Goal: Check status: Check status

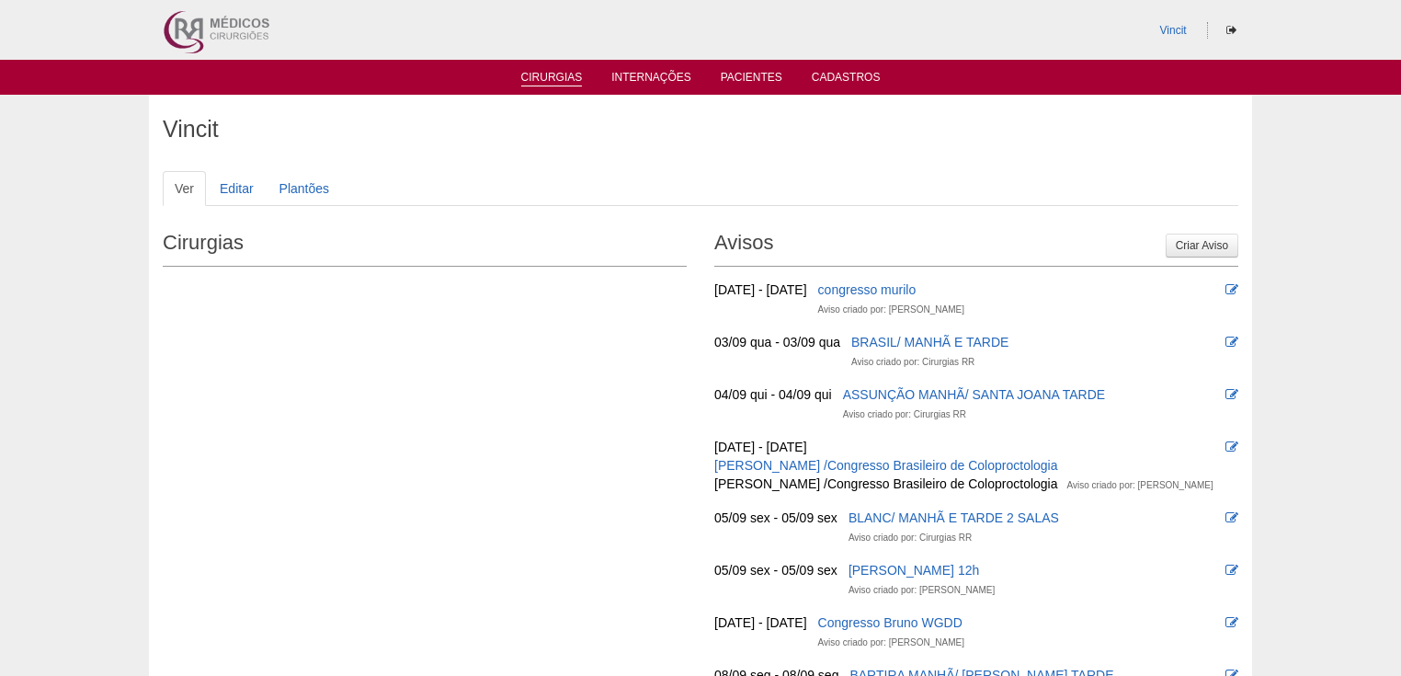
click at [552, 84] on link "Cirurgias" at bounding box center [552, 79] width 62 height 16
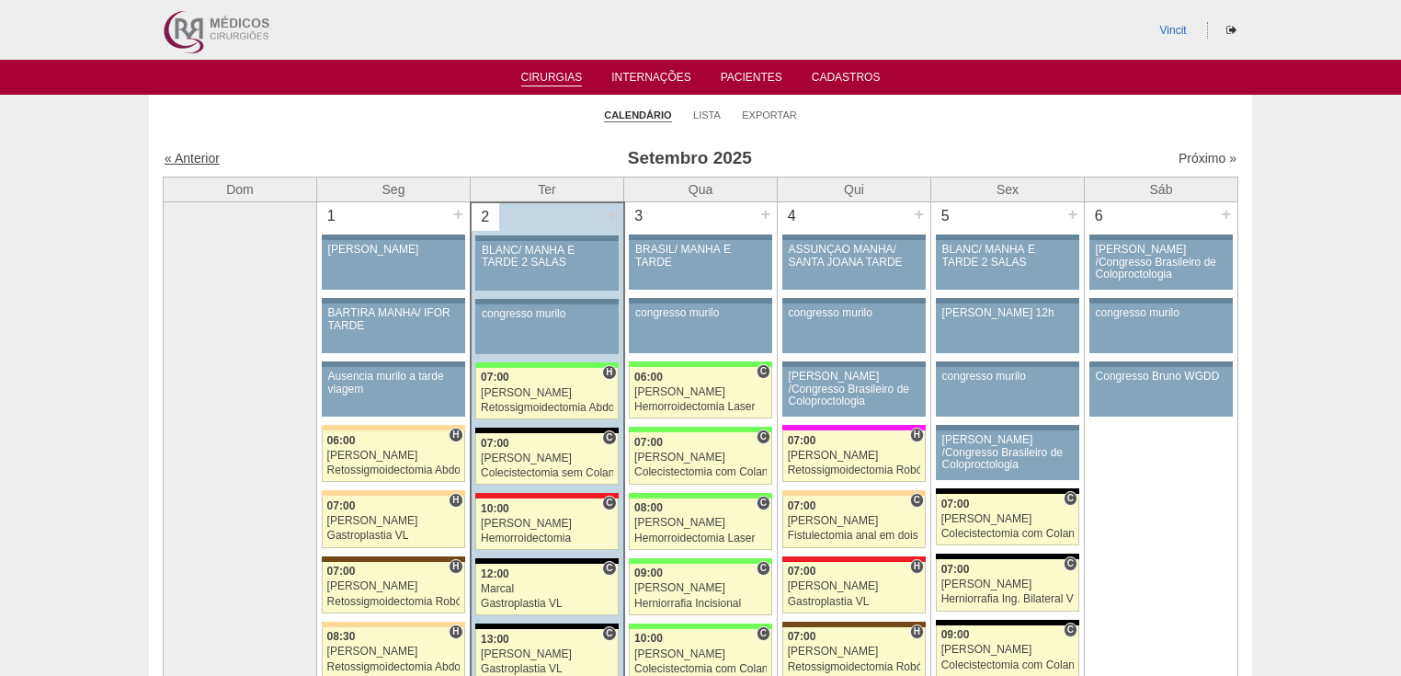
click at [202, 164] on link "« Anterior" at bounding box center [192, 158] width 55 height 15
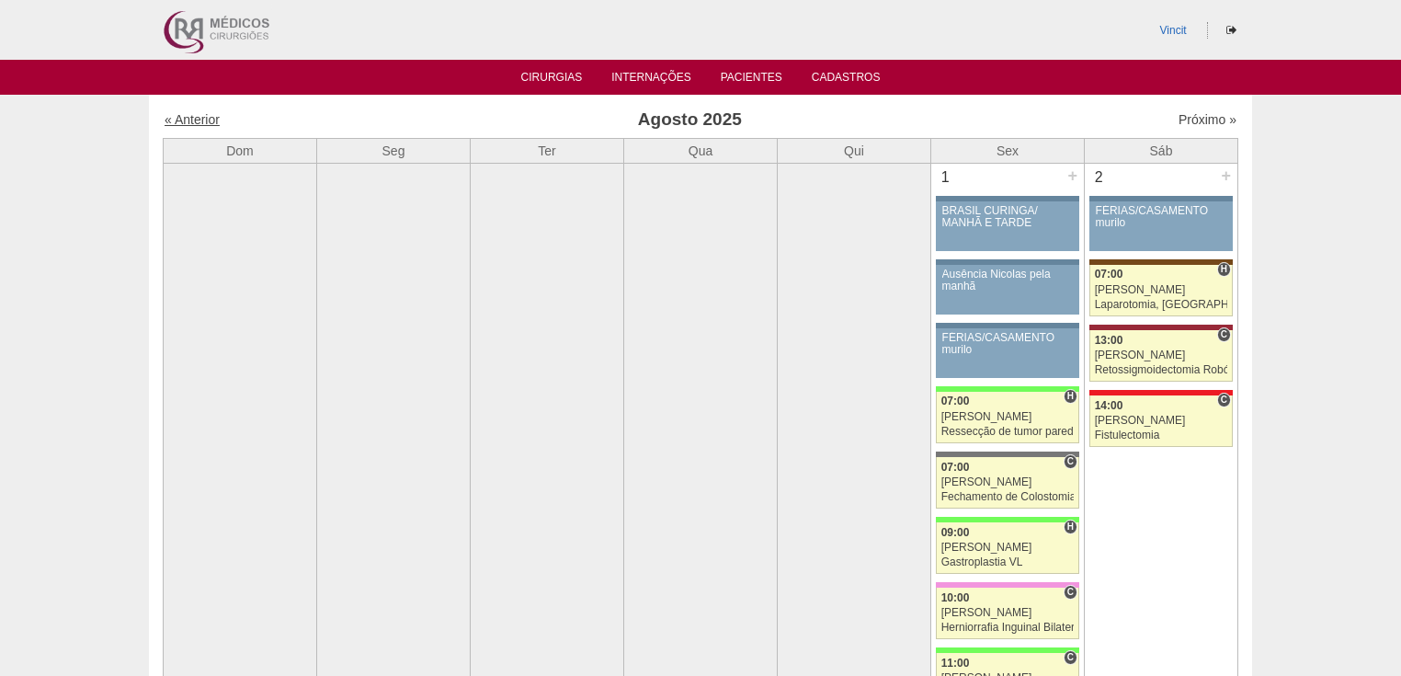
click at [186, 116] on link "« Anterior" at bounding box center [192, 119] width 55 height 15
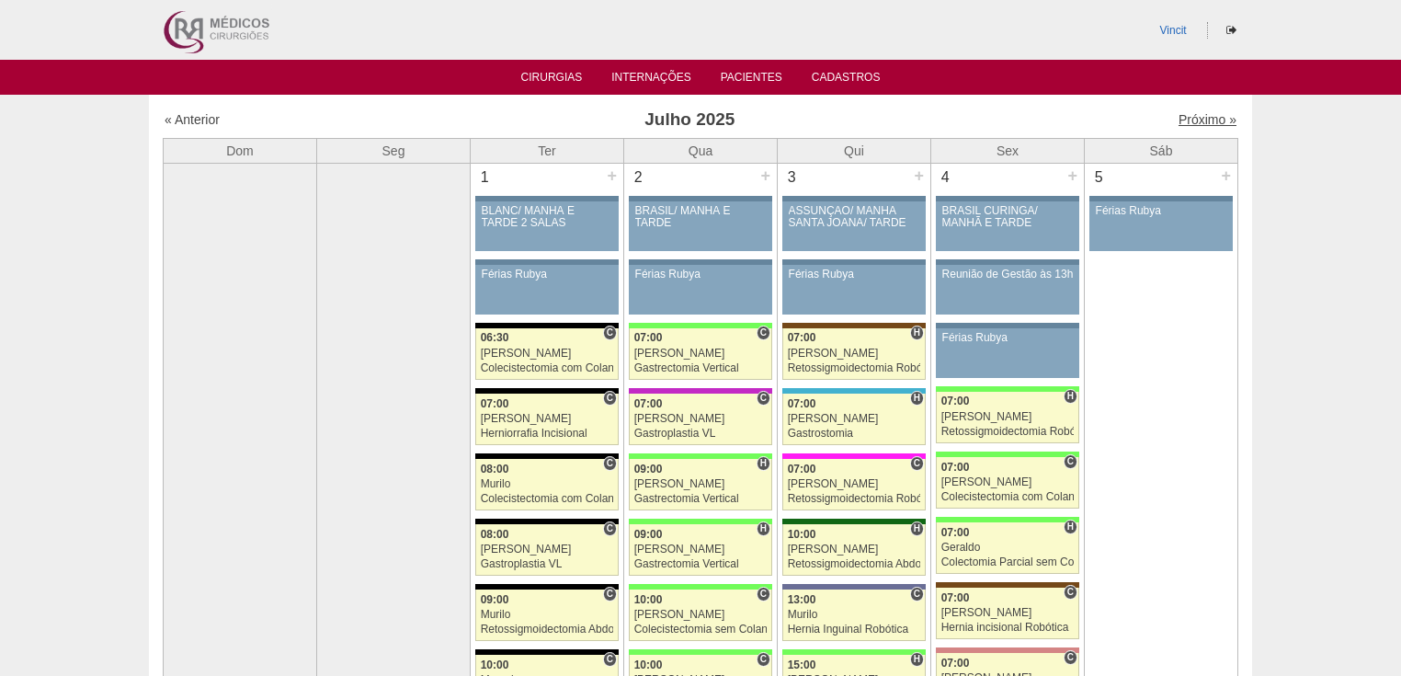
click at [1196, 112] on link "Próximo »" at bounding box center [1207, 119] width 58 height 15
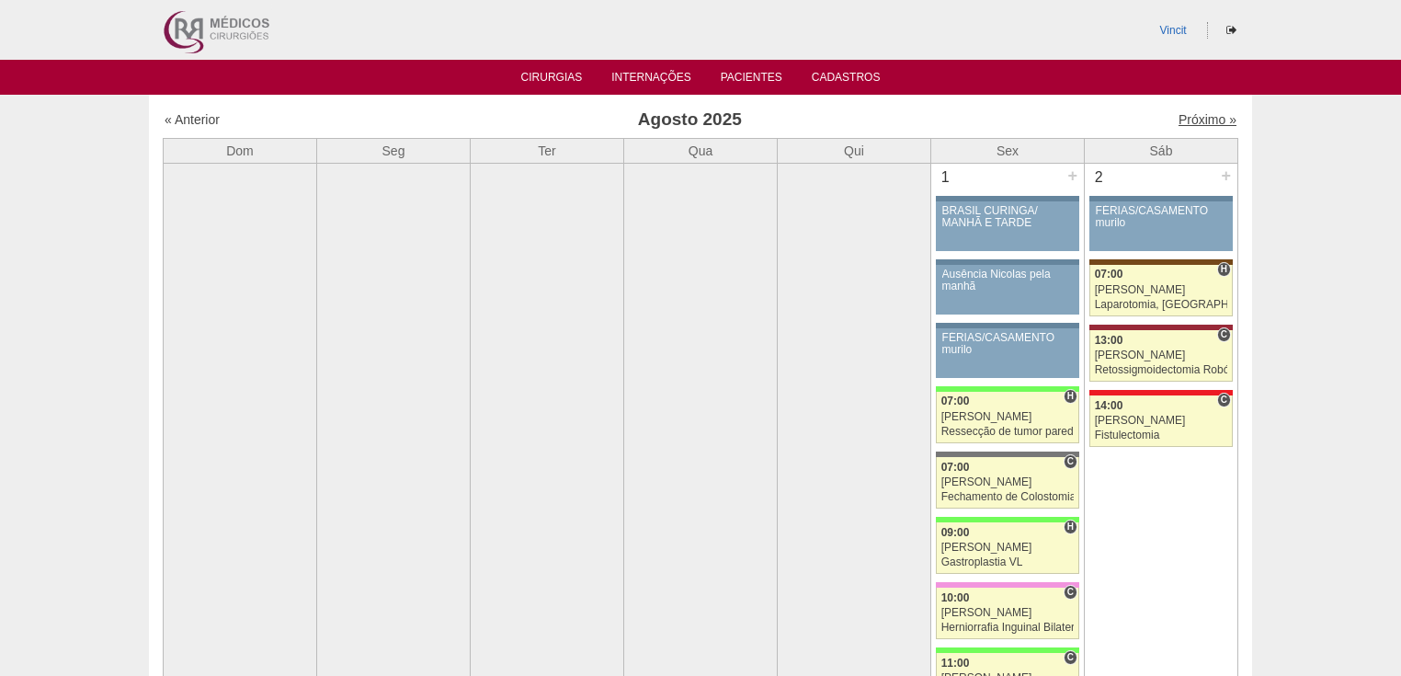
click at [1196, 120] on link "Próximo »" at bounding box center [1207, 119] width 58 height 15
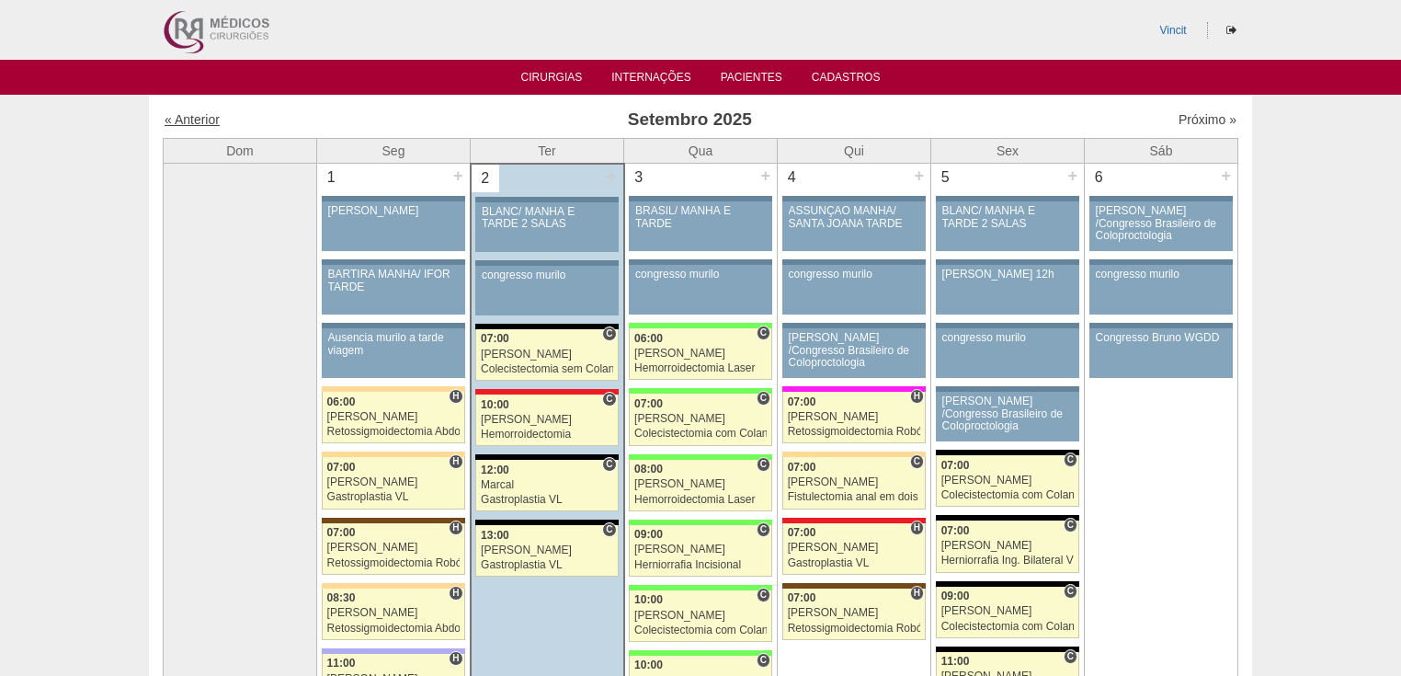
click at [175, 118] on link "« Anterior" at bounding box center [192, 119] width 55 height 15
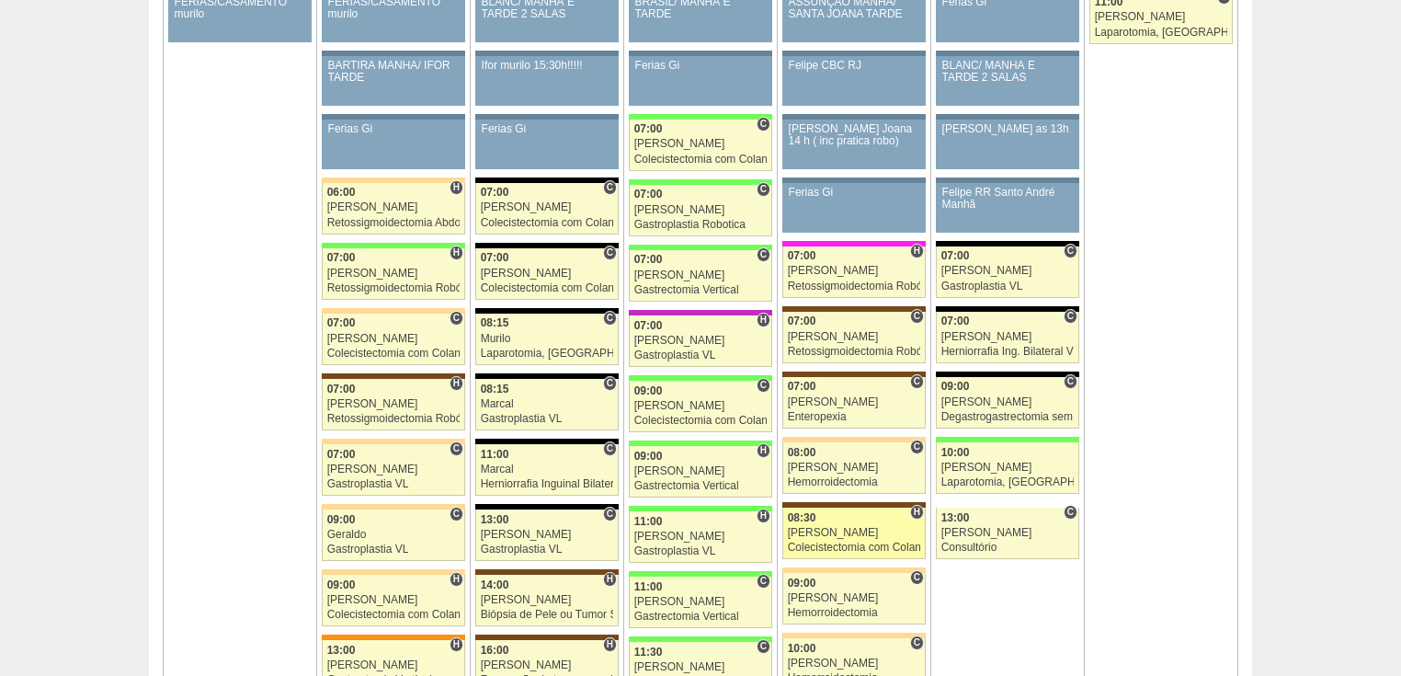
scroll to position [1176, 0]
